Goal: Task Accomplishment & Management: Manage account settings

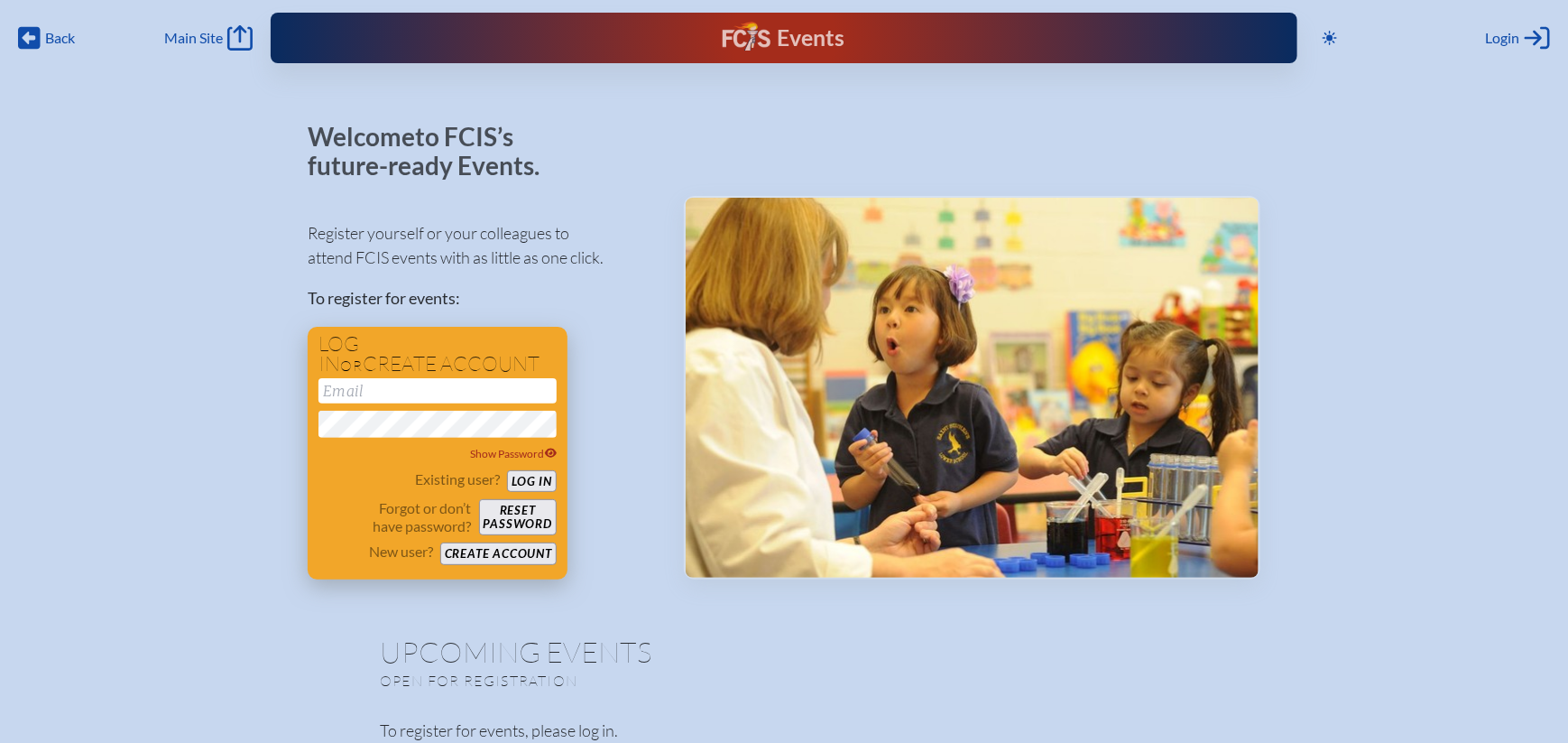
type input "[EMAIL_ADDRESS][DOMAIN_NAME]"
click at [532, 482] on button "Log in" at bounding box center [532, 481] width 50 height 23
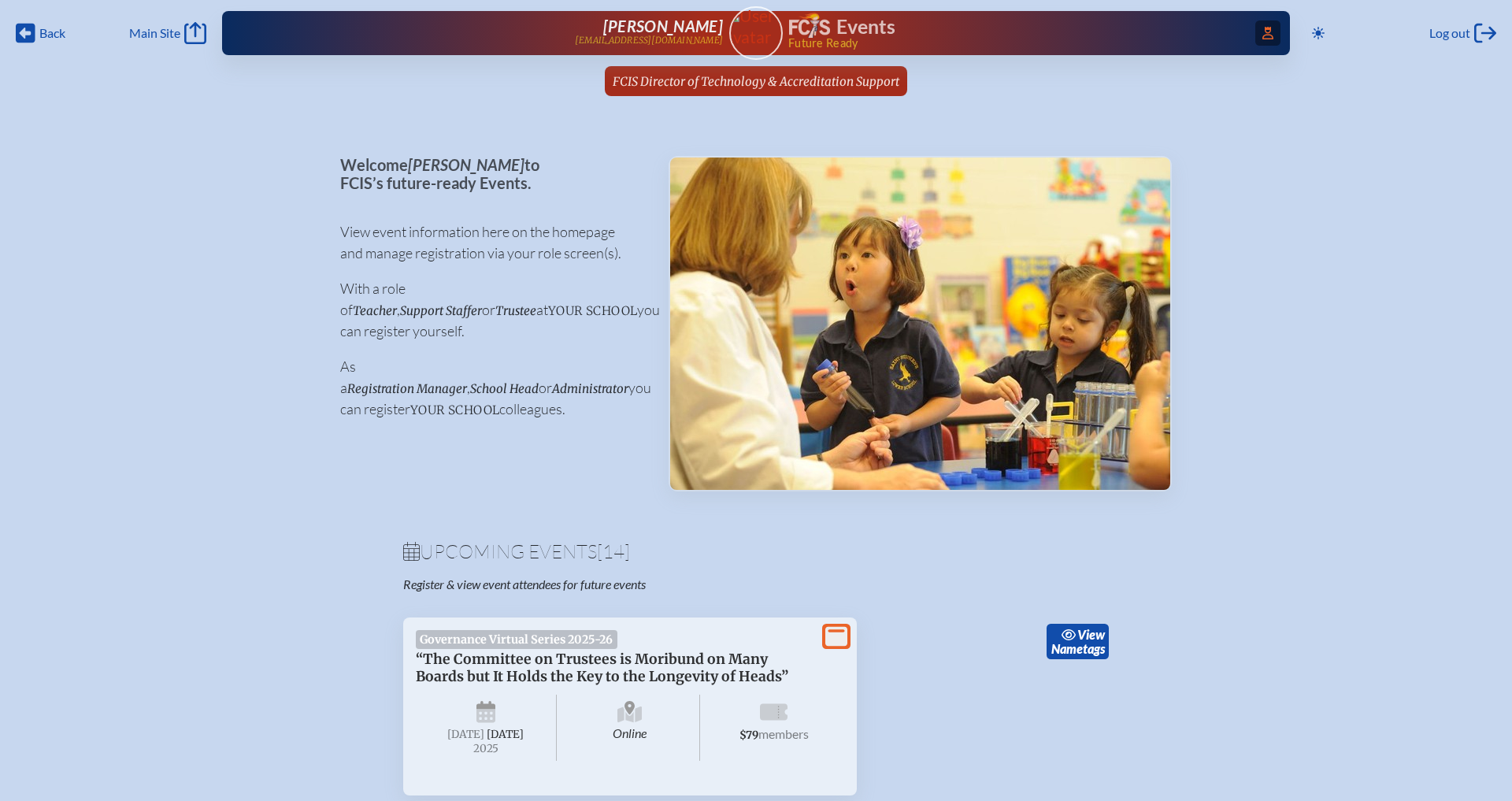
click at [1263, 37] on icon "Access Users..." at bounding box center [1268, 33] width 11 height 13
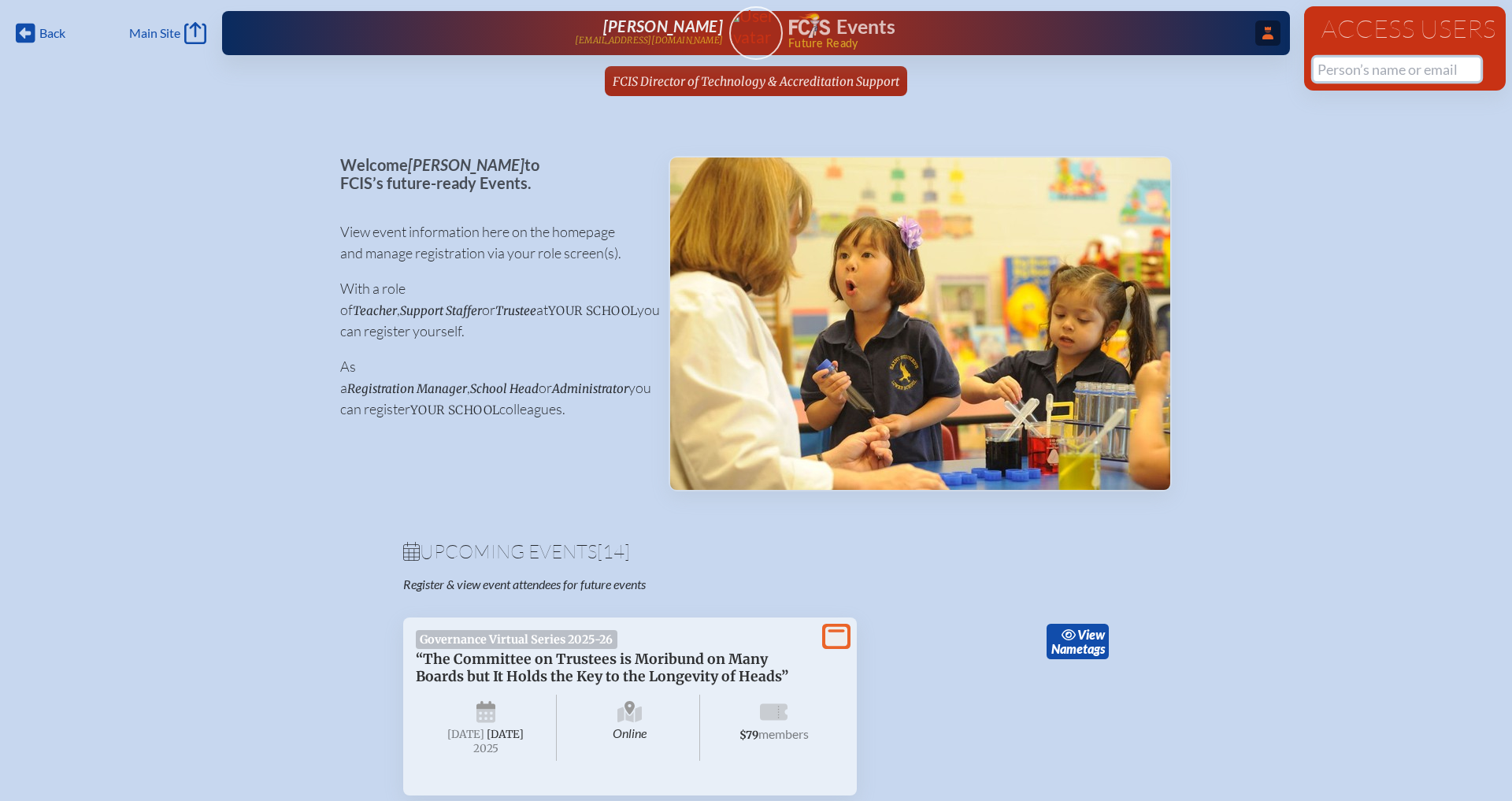
click at [1352, 71] on input "text" at bounding box center [1397, 69] width 167 height 24
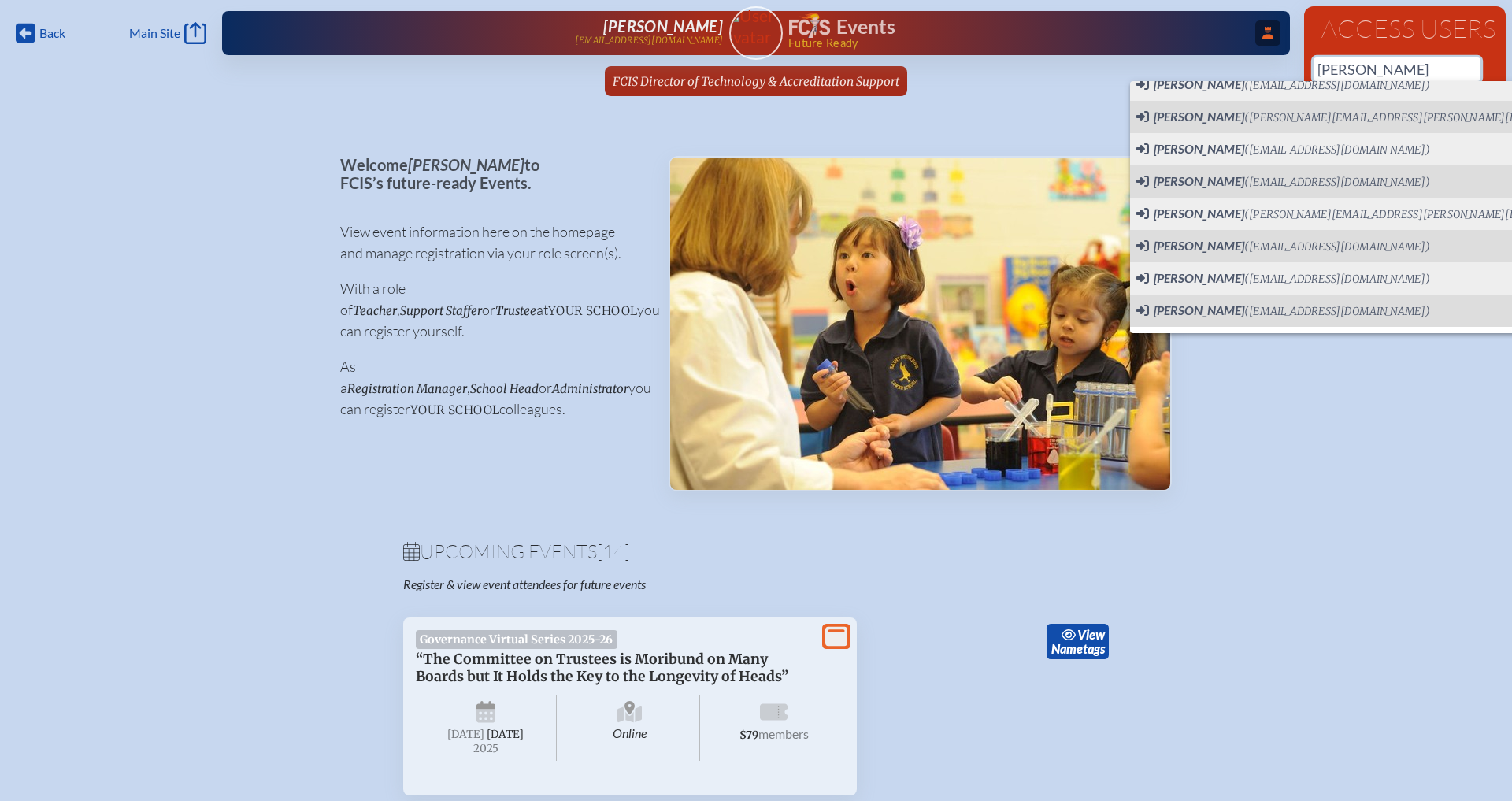
scroll to position [215, 0]
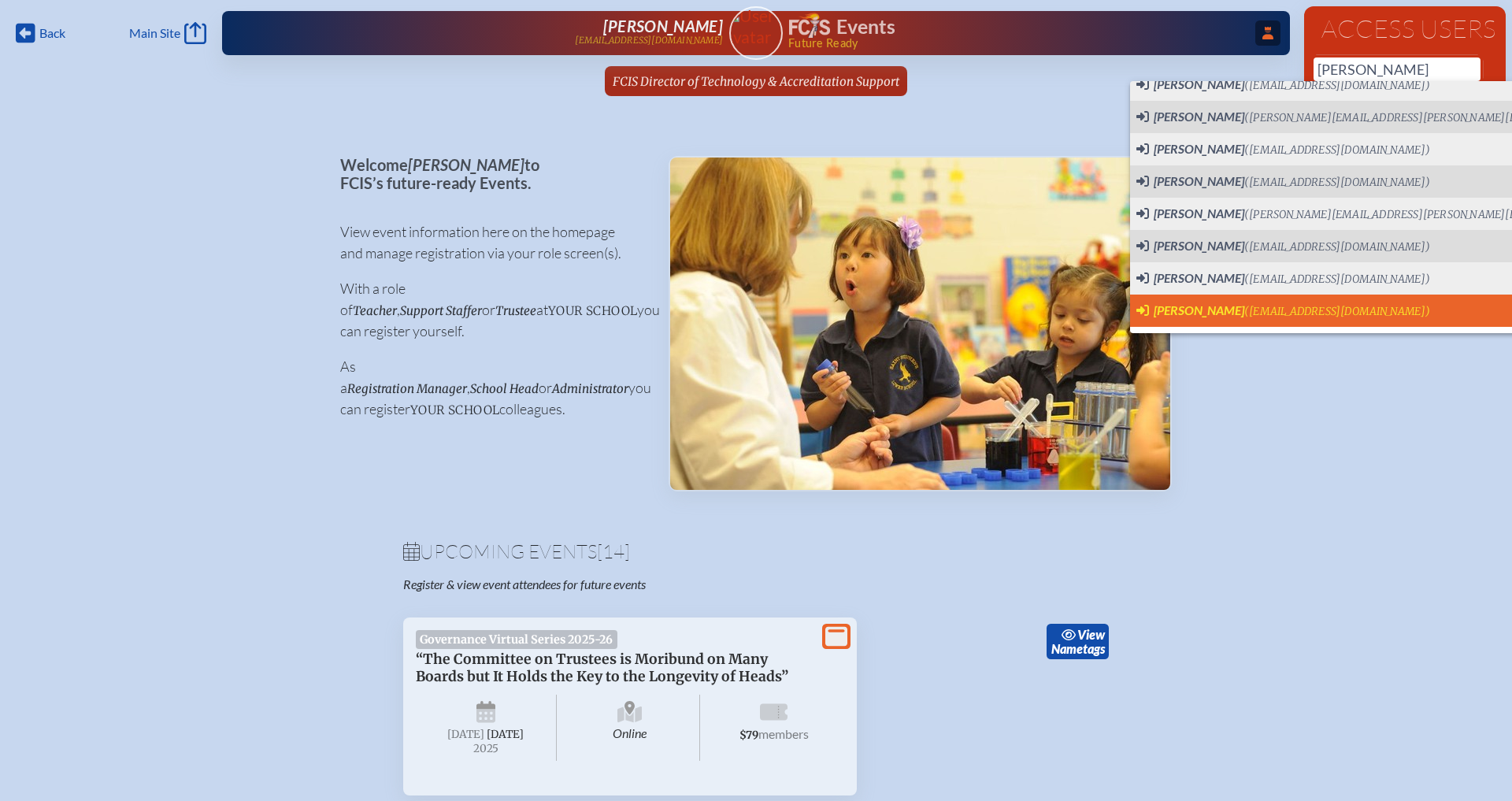
click at [1177, 315] on span "Carmen L Massiani" at bounding box center [1199, 310] width 91 height 15
type input "cmassiani@stchriskb.org"
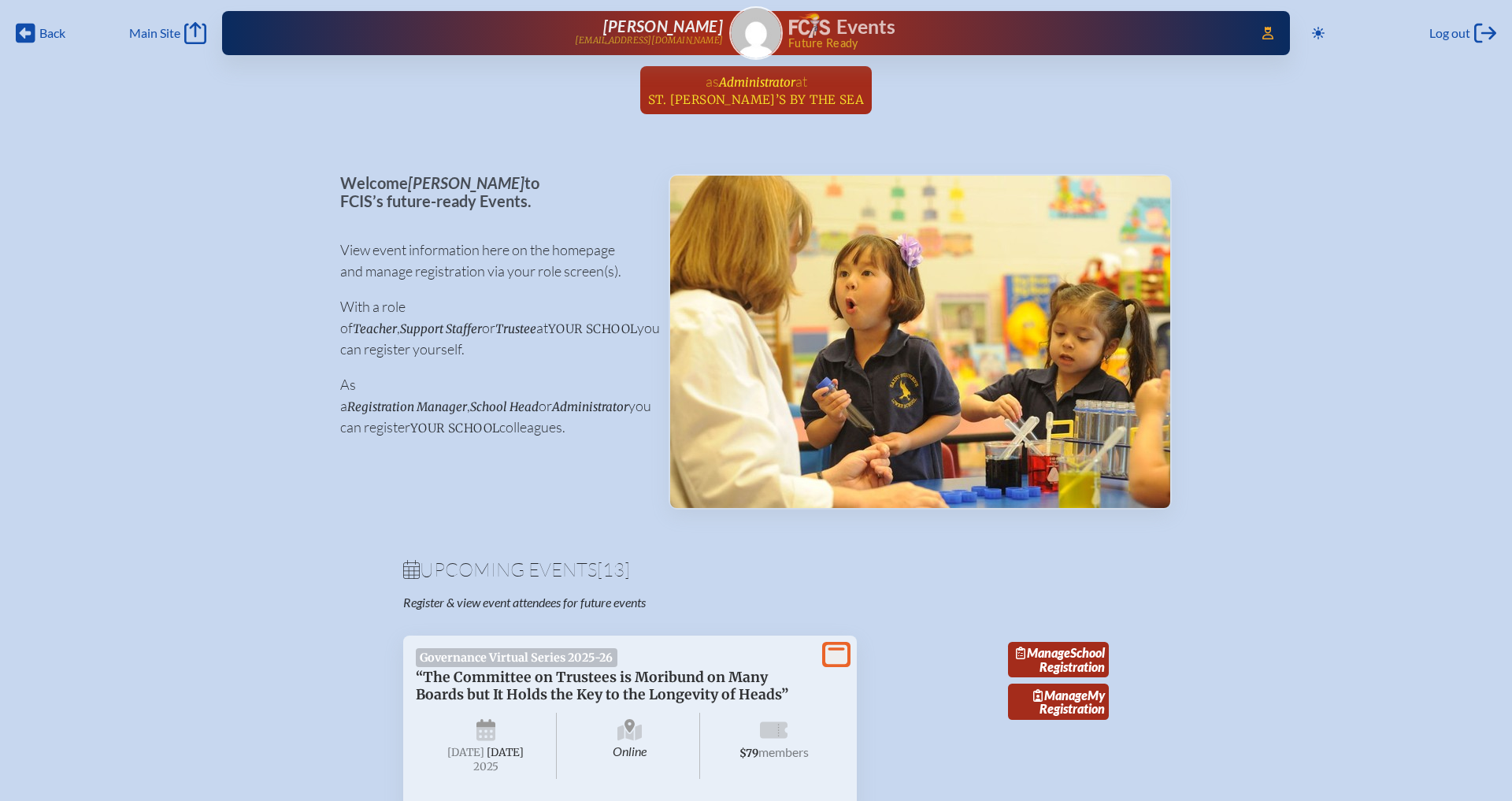
click at [770, 87] on span "Administrator" at bounding box center [757, 82] width 76 height 15
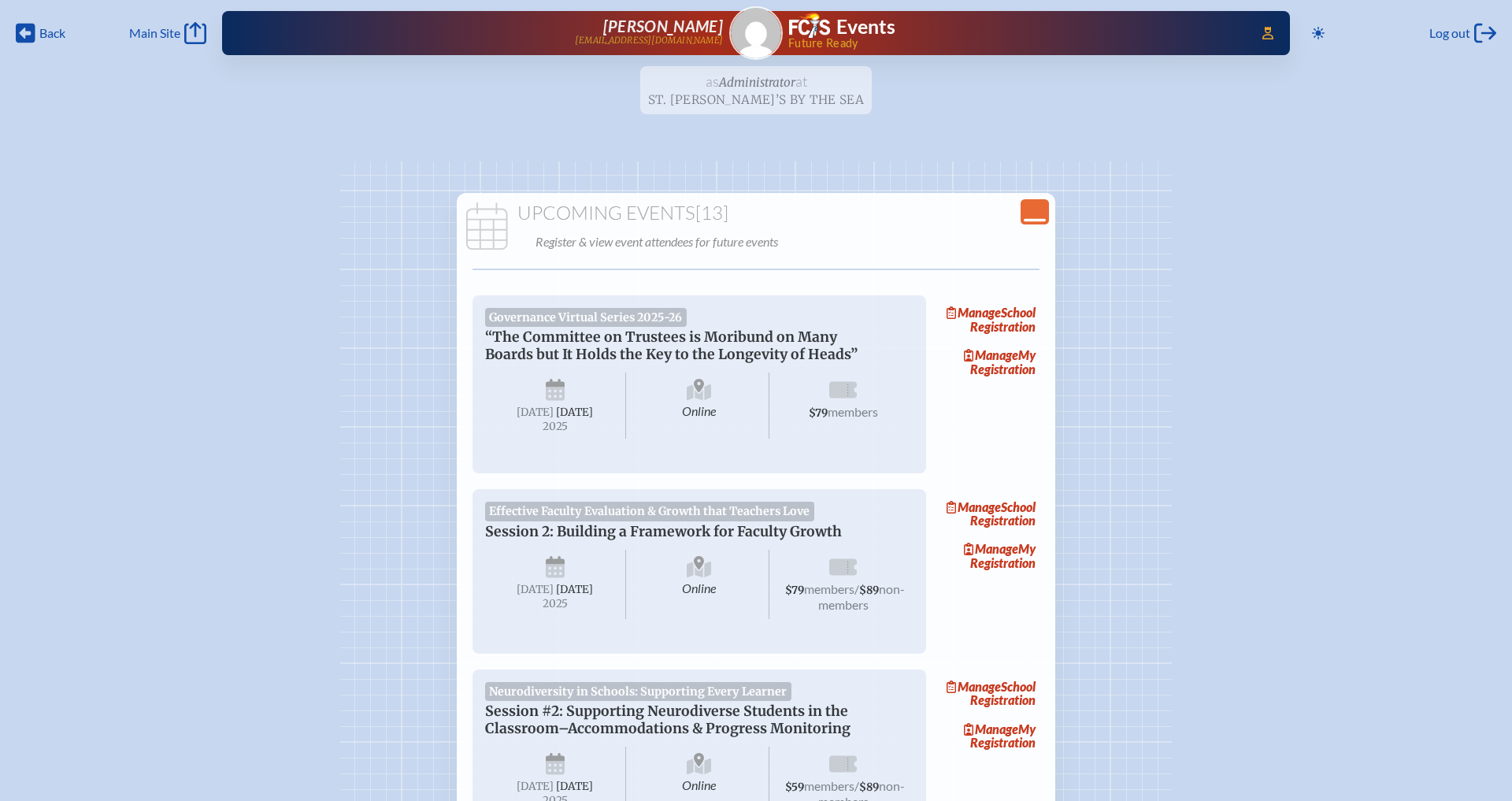
click at [1045, 208] on icon "Close Console" at bounding box center [1034, 212] width 22 height 22
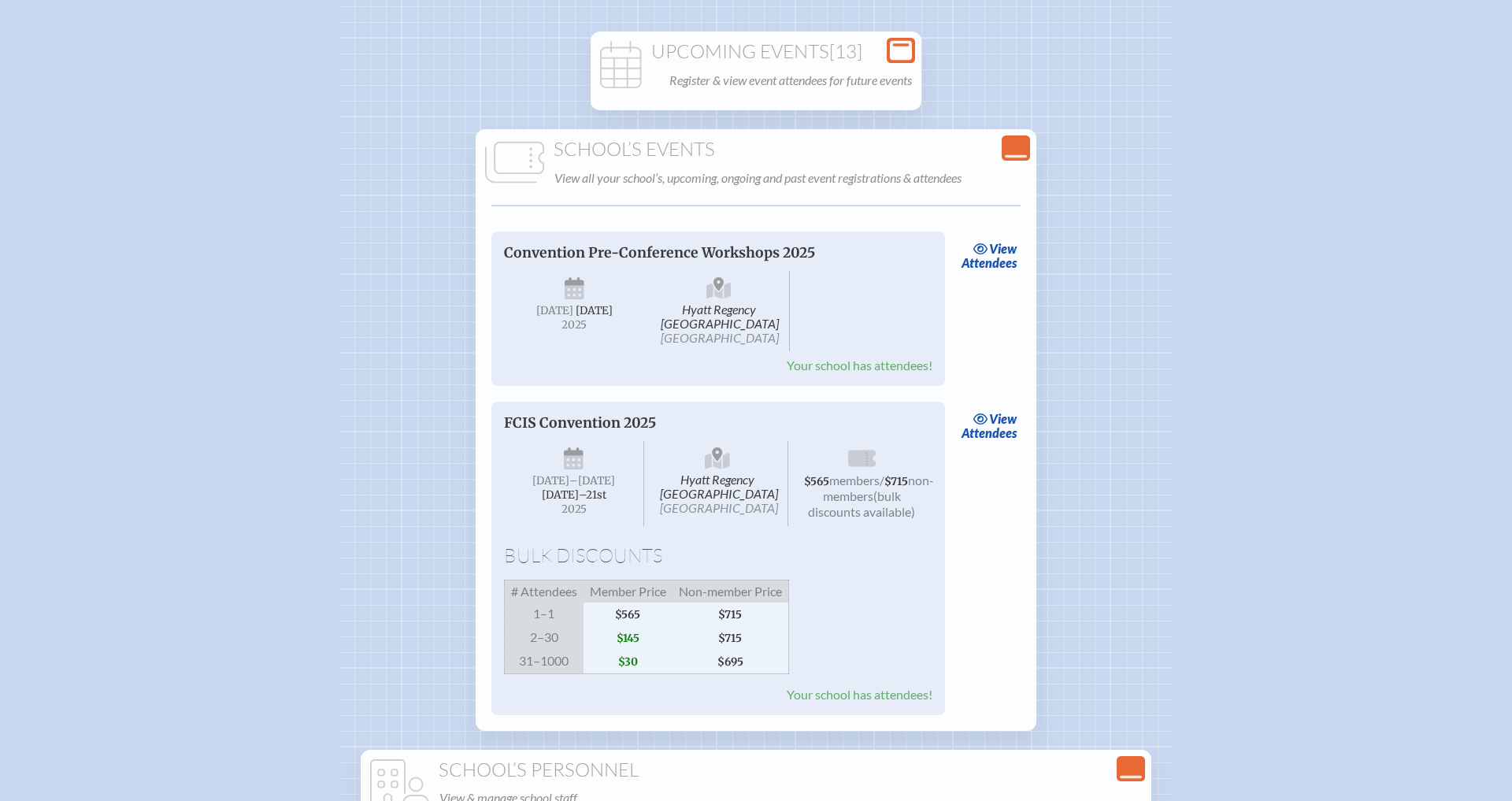
scroll to position [188, 0]
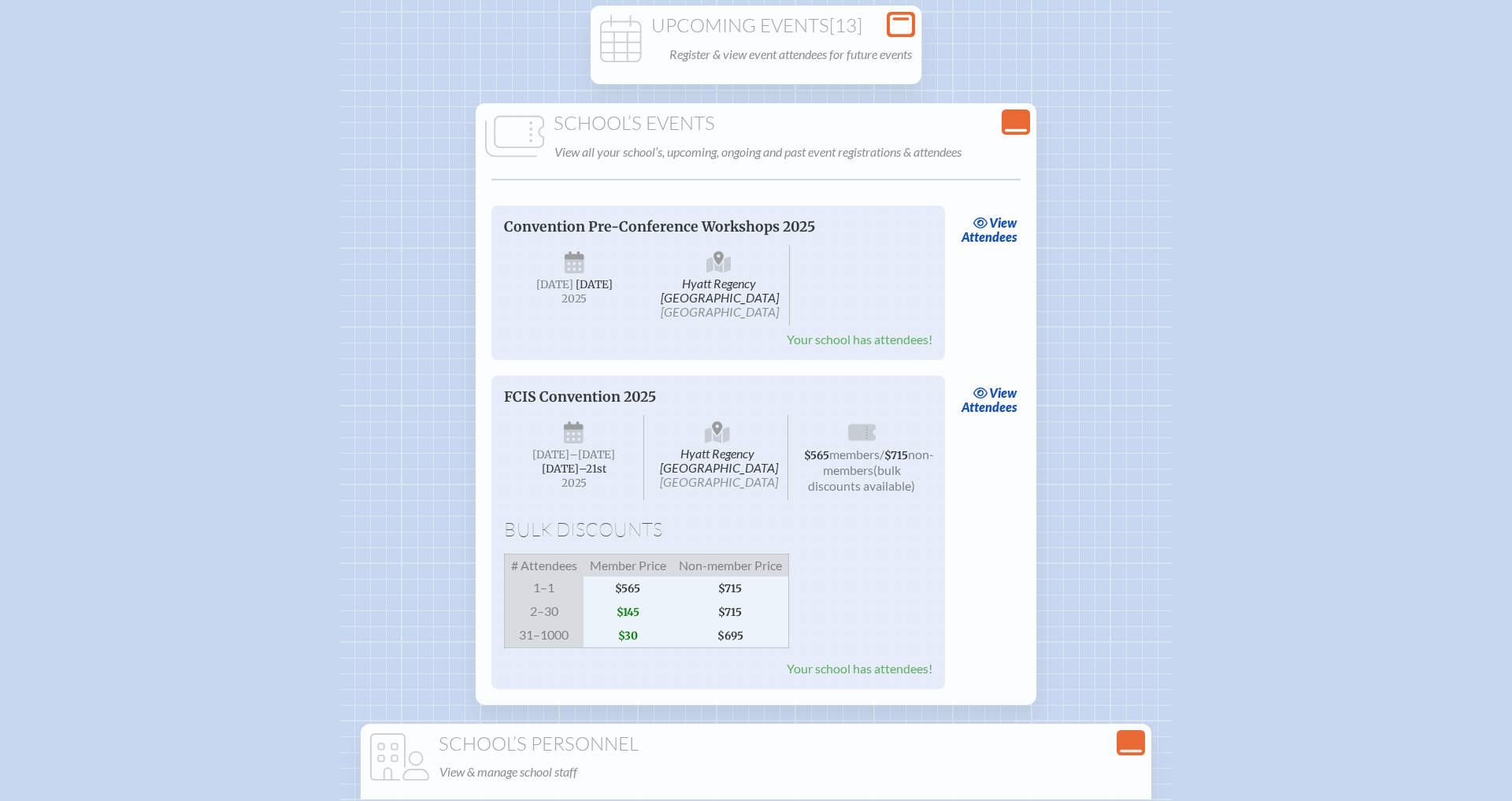
click at [1019, 120] on icon "Close Console" at bounding box center [1015, 122] width 22 height 22
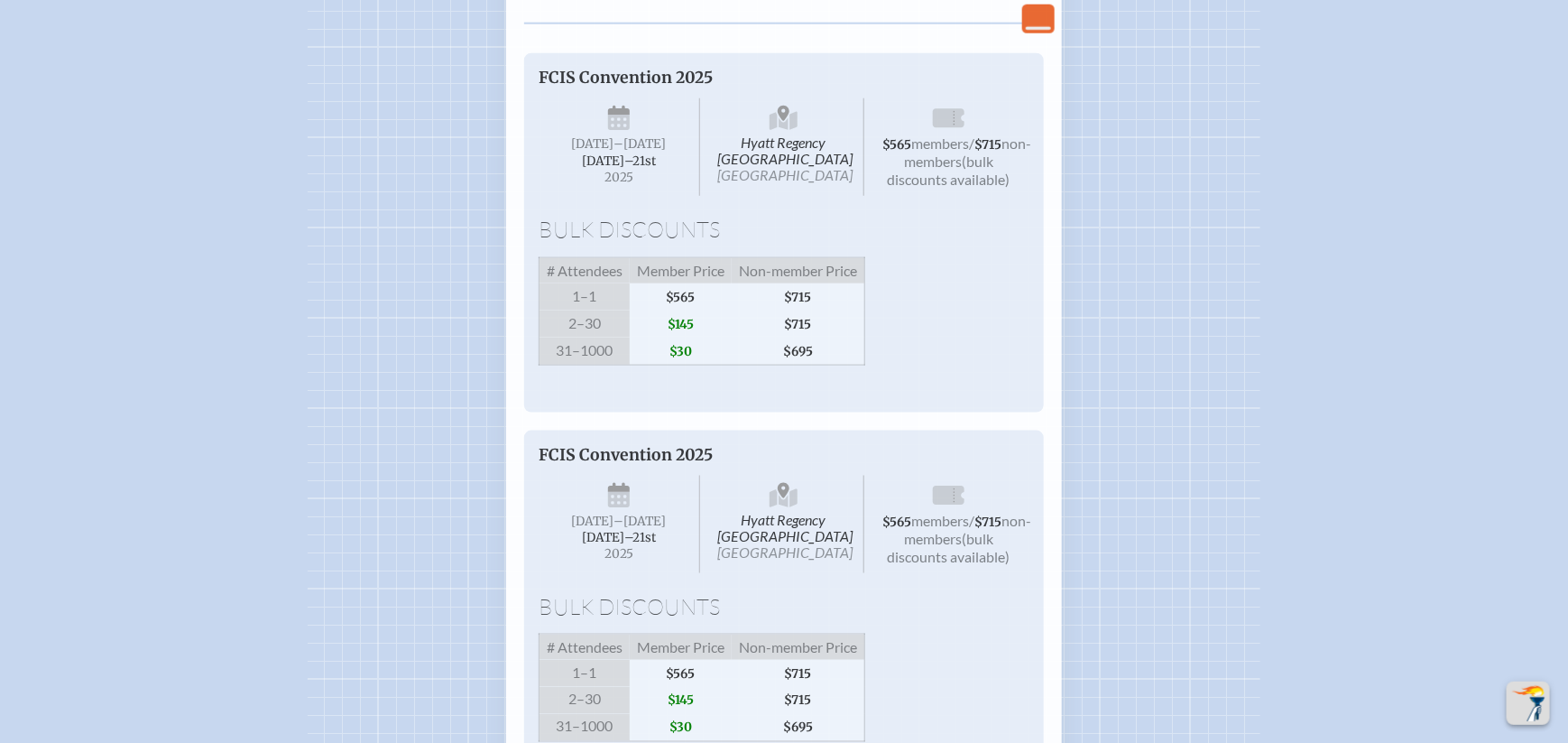
scroll to position [737, 0]
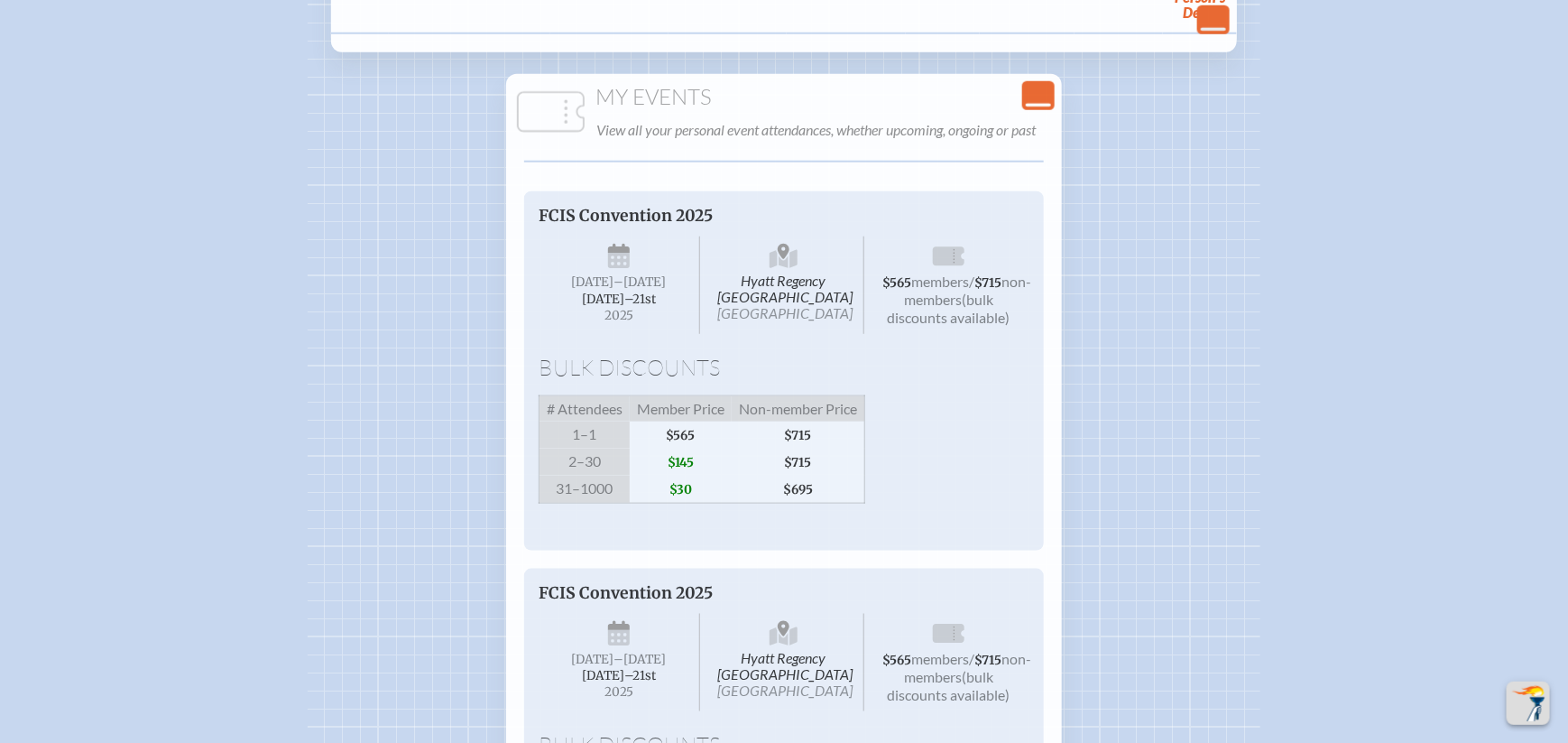
click at [1049, 83] on icon "Close Console" at bounding box center [1039, 96] width 25 height 25
